Goal: Task Accomplishment & Management: Use online tool/utility

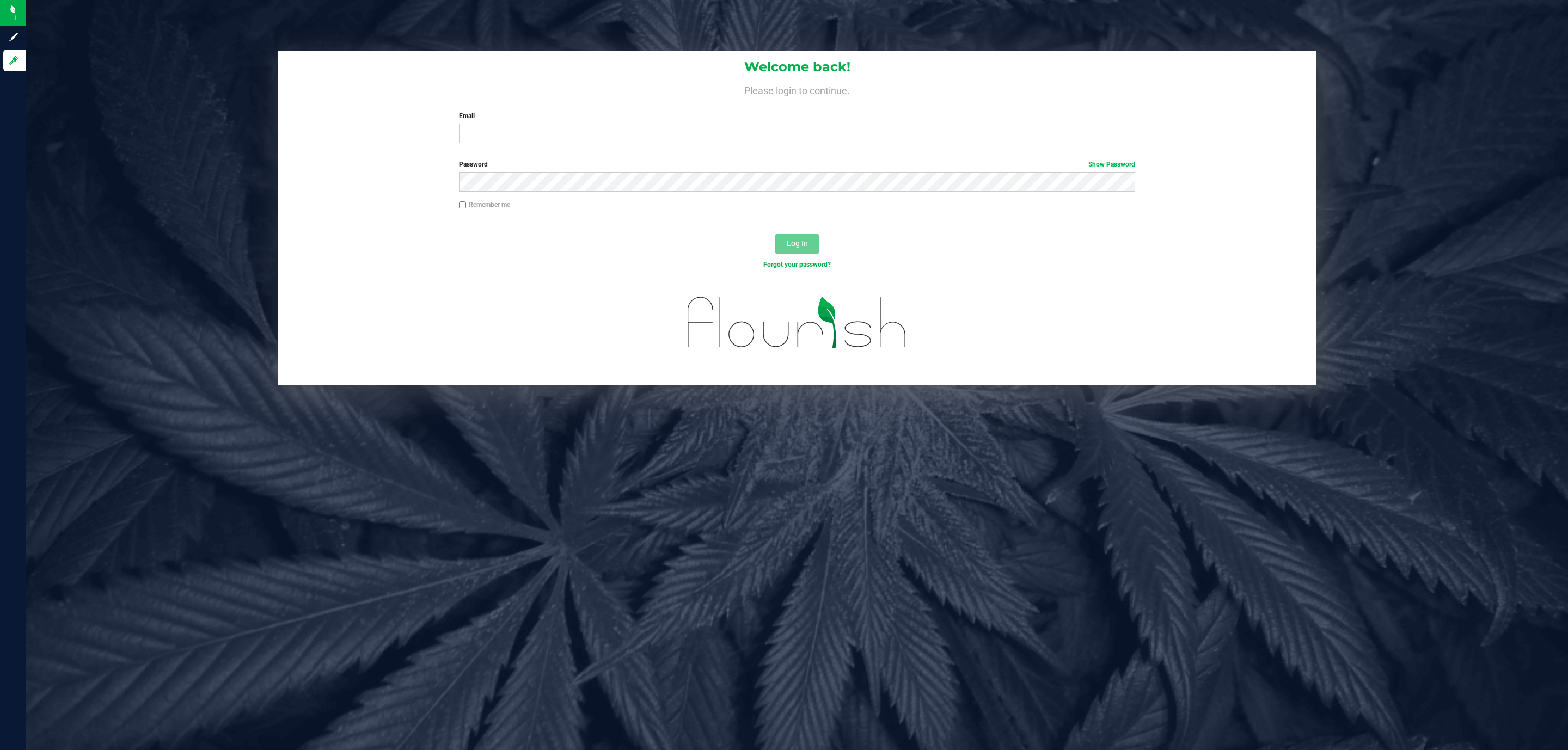
click at [495, 144] on div "Welcome back! Please login to continue. Email Required Please format your email…" at bounding box center [797, 102] width 1039 height 101
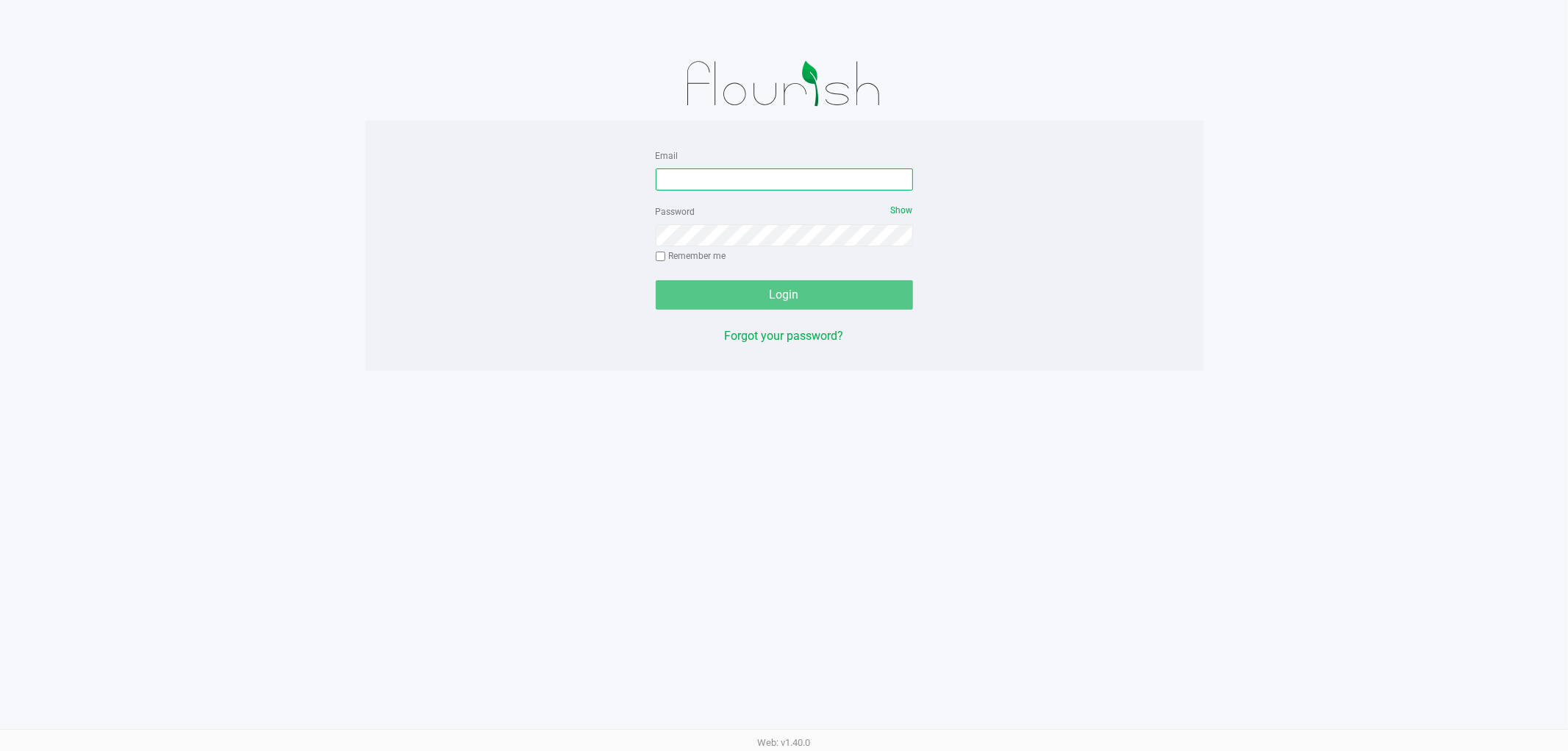
click at [772, 180] on input "Email" at bounding box center [784, 179] width 257 height 22
type input "[EMAIL_ADDRESS][DOMAIN_NAME]"
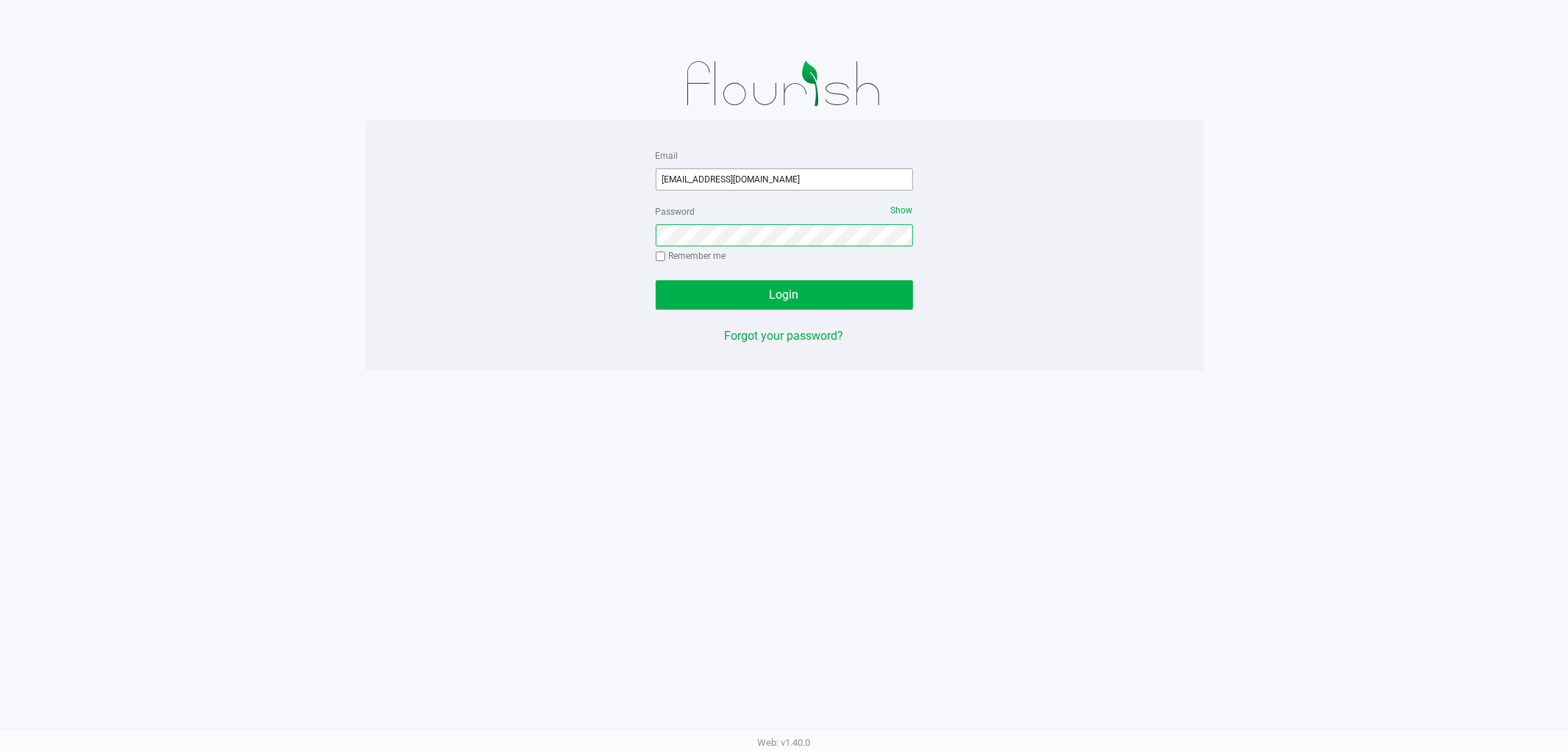
click at [656, 280] on button "Login" at bounding box center [784, 295] width 257 height 29
